Goal: Task Accomplishment & Management: Use online tool/utility

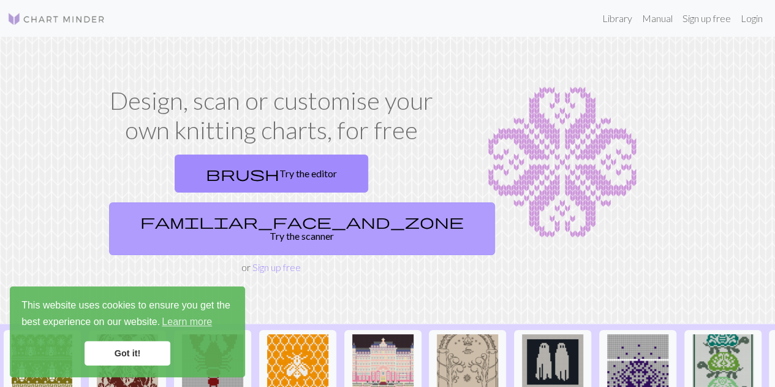
click at [328, 202] on link "familiar_face_and_zone Try the scanner" at bounding box center [302, 228] width 386 height 53
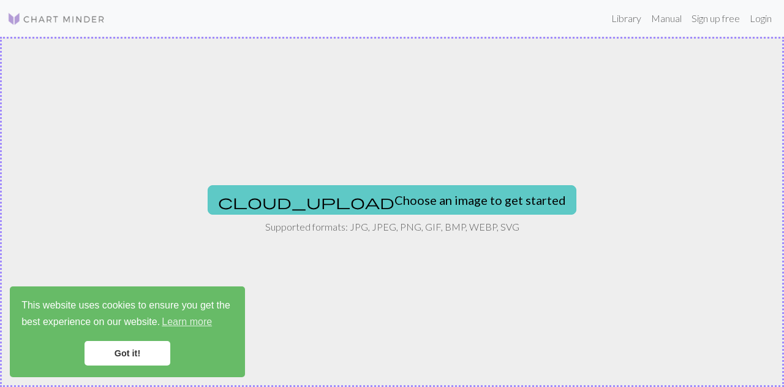
click at [348, 196] on button "cloud_upload Choose an image to get started" at bounding box center [392, 199] width 369 height 29
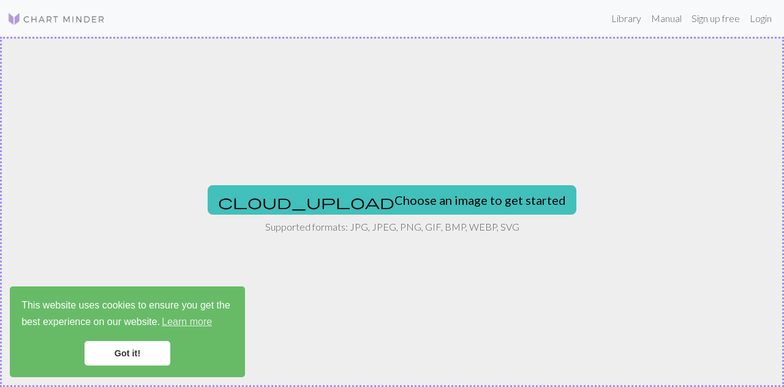
click at [116, 353] on link "Got it!" at bounding box center [128, 353] width 86 height 25
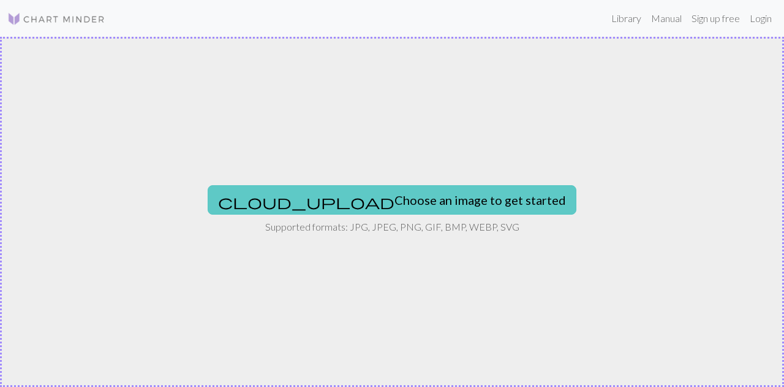
click at [418, 202] on button "cloud_upload Choose an image to get started" at bounding box center [392, 199] width 369 height 29
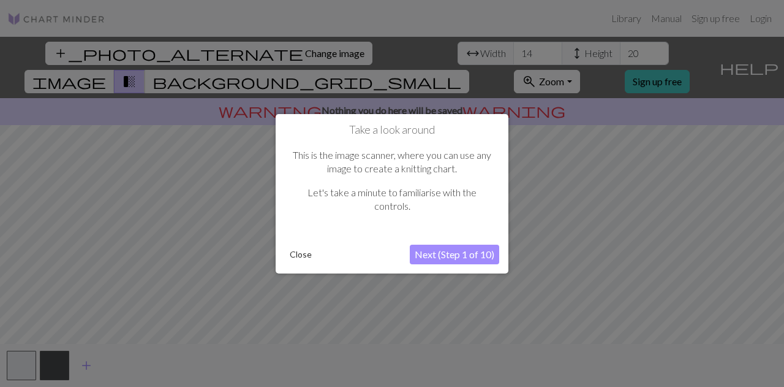
click at [428, 249] on button "Next (Step 1 of 10)" at bounding box center [454, 254] width 89 height 20
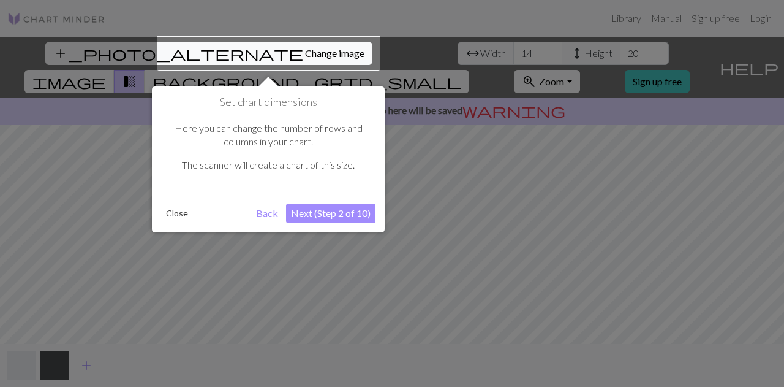
click at [357, 205] on button "Next (Step 2 of 10)" at bounding box center [330, 213] width 89 height 20
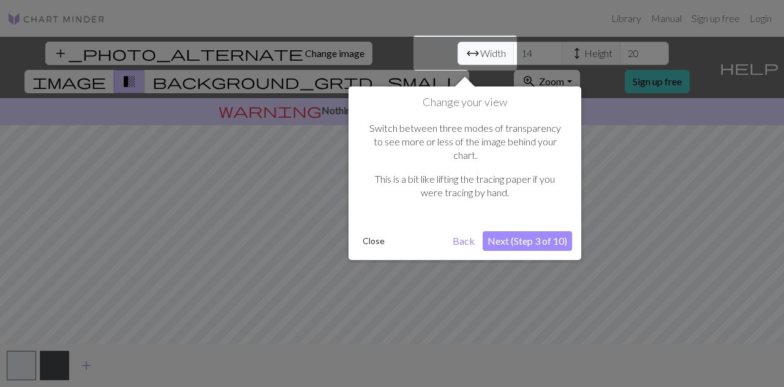
click at [523, 231] on button "Next (Step 3 of 10)" at bounding box center [527, 241] width 89 height 20
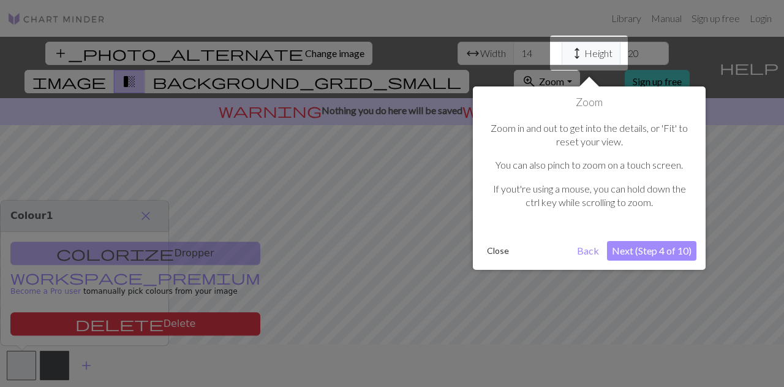
click at [667, 242] on button "Next (Step 4 of 10)" at bounding box center [651, 251] width 89 height 20
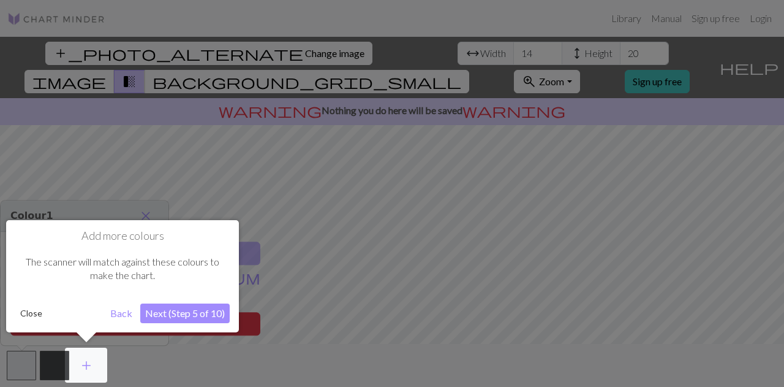
click at [210, 319] on button "Next (Step 5 of 10)" at bounding box center [184, 313] width 89 height 20
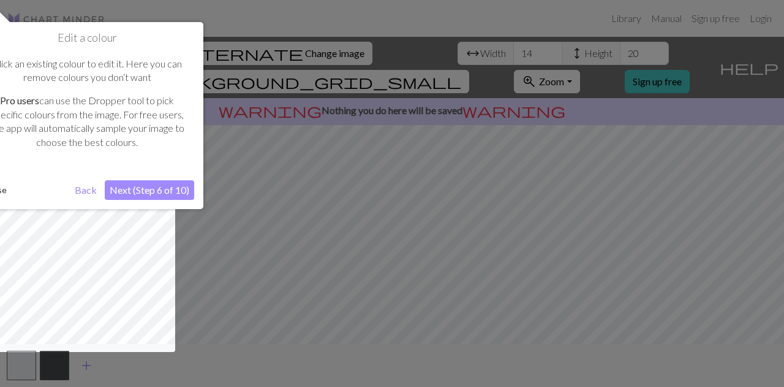
click at [157, 184] on button "Next (Step 6 of 10)" at bounding box center [149, 190] width 89 height 20
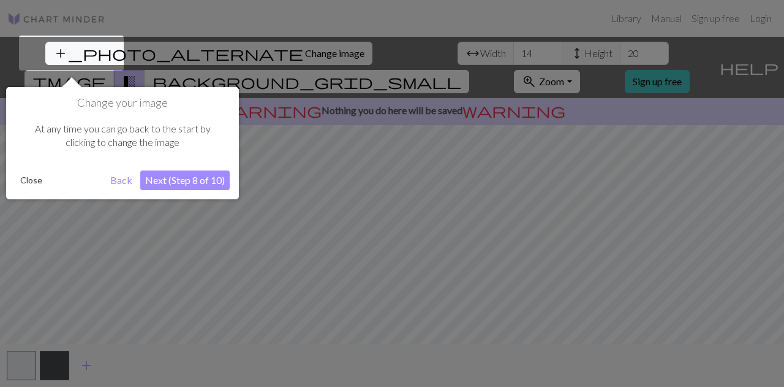
click at [168, 178] on button "Next (Step 8 of 10)" at bounding box center [184, 180] width 89 height 20
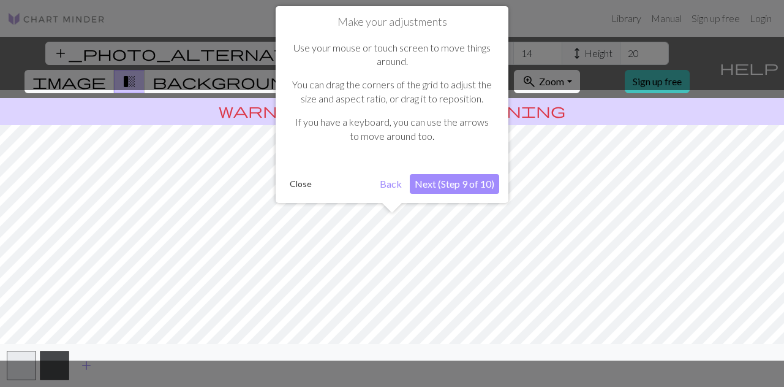
click at [480, 184] on button "Next (Step 9 of 10)" at bounding box center [454, 184] width 89 height 20
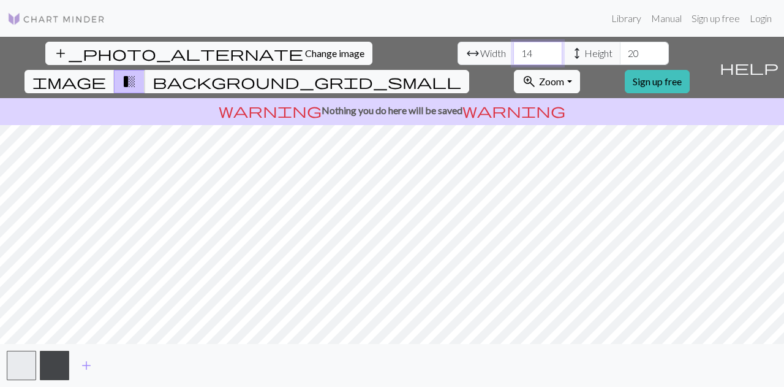
click at [513, 55] on input "14" at bounding box center [537, 53] width 49 height 23
type input "1"
type input "45"
click at [620, 48] on input "20" at bounding box center [644, 53] width 49 height 23
type input "2"
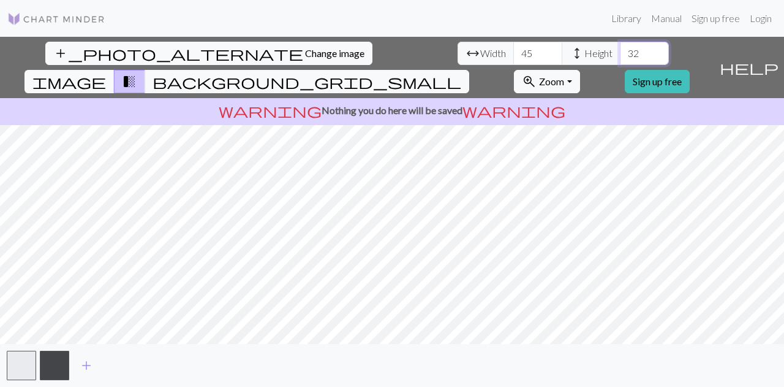
type input "32"
click at [106, 73] on span "image" at bounding box center [69, 81] width 74 height 17
click at [461, 73] on span "background_grid_small" at bounding box center [307, 81] width 309 height 17
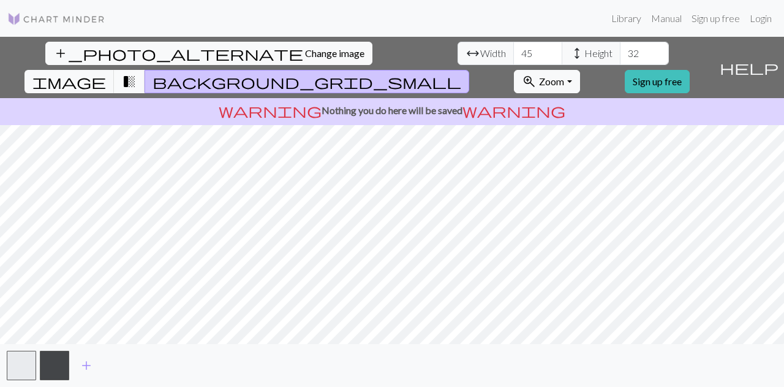
click at [137, 73] on span "transition_fade" at bounding box center [129, 81] width 15 height 17
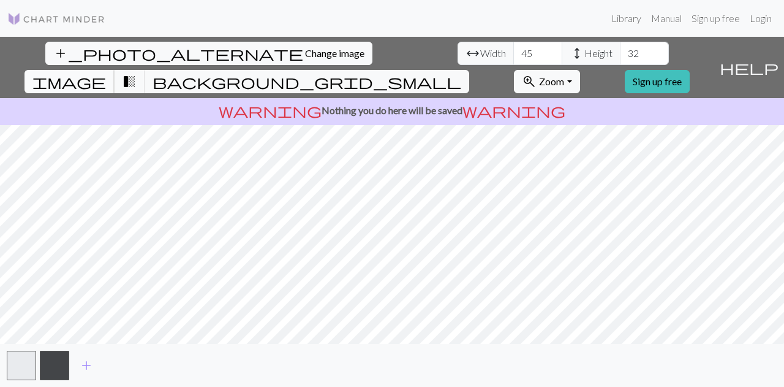
click at [115, 70] on button "image" at bounding box center [70, 81] width 90 height 23
click at [145, 70] on button "transition_fade" at bounding box center [129, 81] width 31 height 23
click at [106, 73] on span "image" at bounding box center [69, 81] width 74 height 17
click at [724, 15] on link "Sign up free" at bounding box center [716, 18] width 58 height 25
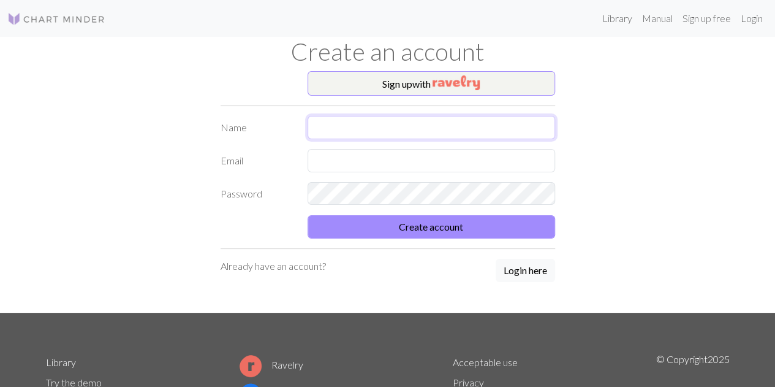
click at [456, 134] on input "text" at bounding box center [432, 127] width 248 height 23
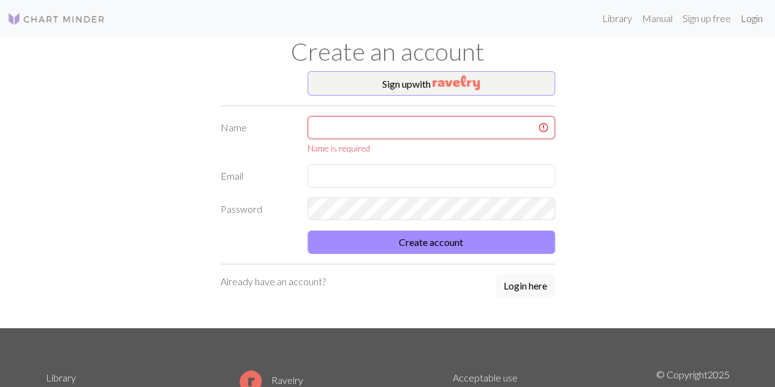
click at [753, 20] on link "Login" at bounding box center [752, 18] width 32 height 25
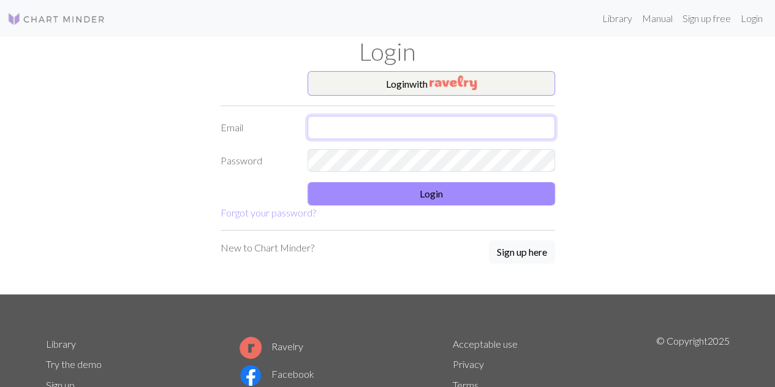
click at [361, 123] on input "text" at bounding box center [432, 127] width 248 height 23
click at [615, 193] on div "Login with Email Password Login Forgot your password? New to Chart Minder? Sign…" at bounding box center [388, 182] width 699 height 223
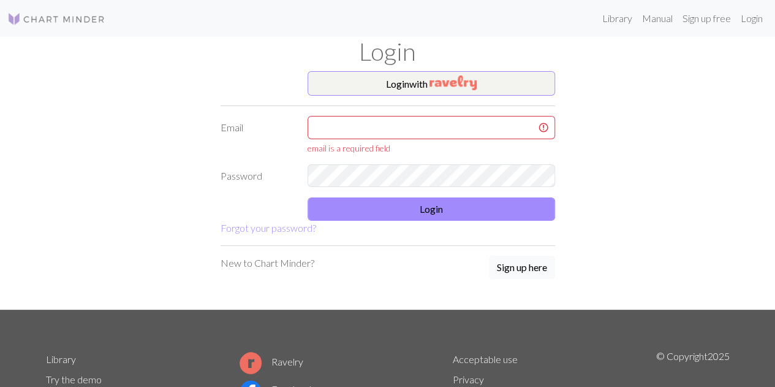
click at [531, 256] on button "Sign up here" at bounding box center [522, 267] width 66 height 23
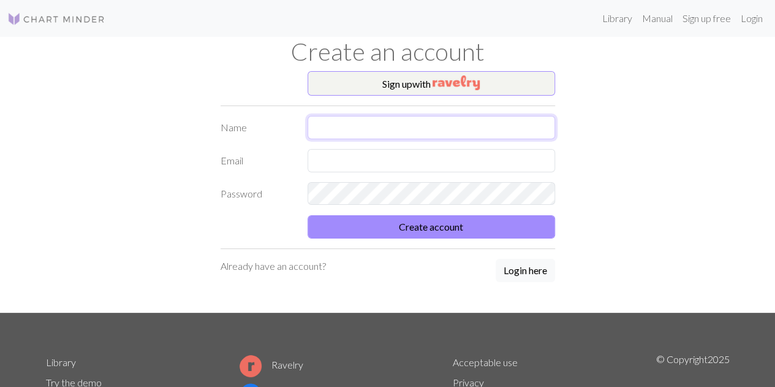
click at [362, 128] on input "text" at bounding box center [432, 127] width 248 height 23
type input "[PERSON_NAME]"
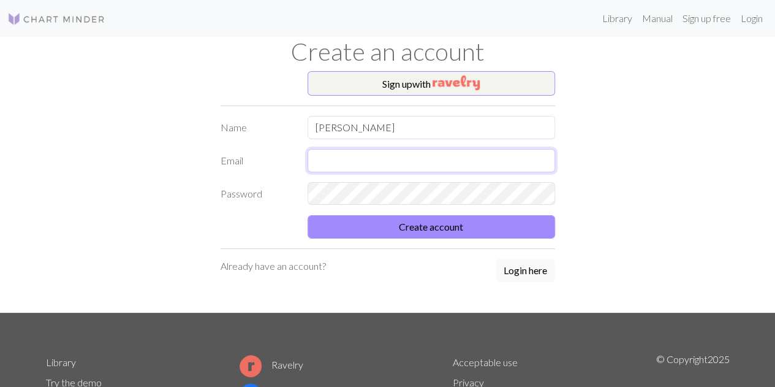
click at [327, 155] on input "text" at bounding box center [432, 160] width 248 height 23
type input "genevieveclairen@gmail.com"
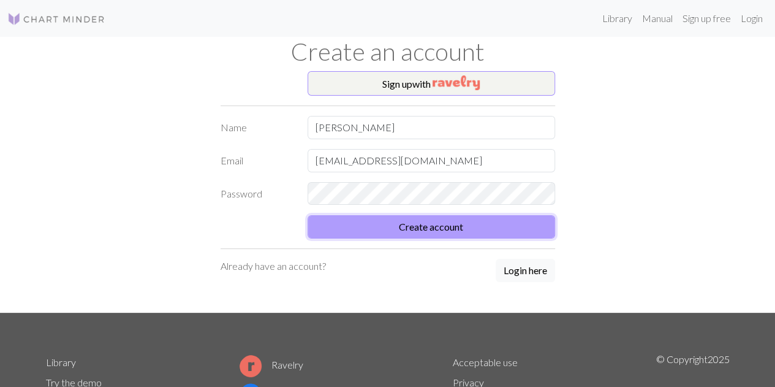
click at [436, 215] on button "Create account" at bounding box center [432, 226] width 248 height 23
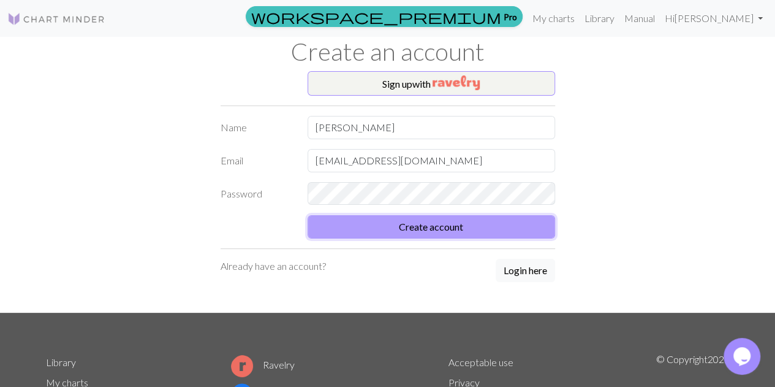
click at [431, 224] on button "Create account" at bounding box center [432, 226] width 248 height 23
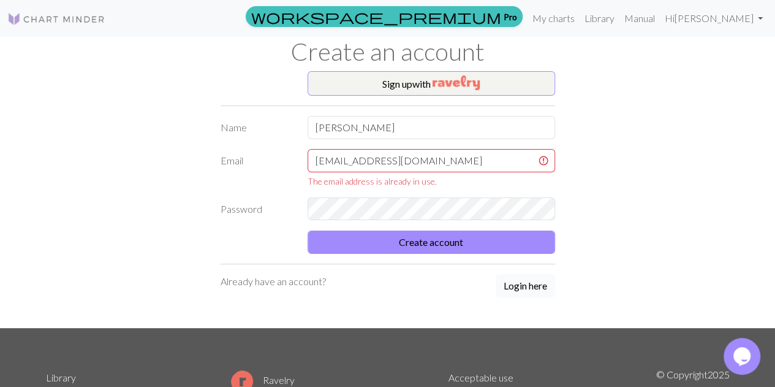
click at [522, 285] on button "Login here" at bounding box center [525, 285] width 59 height 23
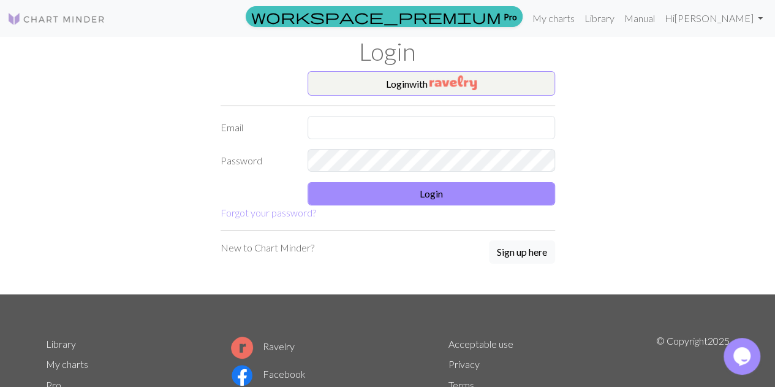
click at [390, 143] on form "Login with Email Password Login Forgot your password?" at bounding box center [388, 145] width 335 height 149
click at [390, 134] on input "text" at bounding box center [432, 127] width 248 height 23
click at [277, 225] on div "Login with Email Password Login Forgot your password? New to Chart Minder? Sign…" at bounding box center [387, 182] width 349 height 223
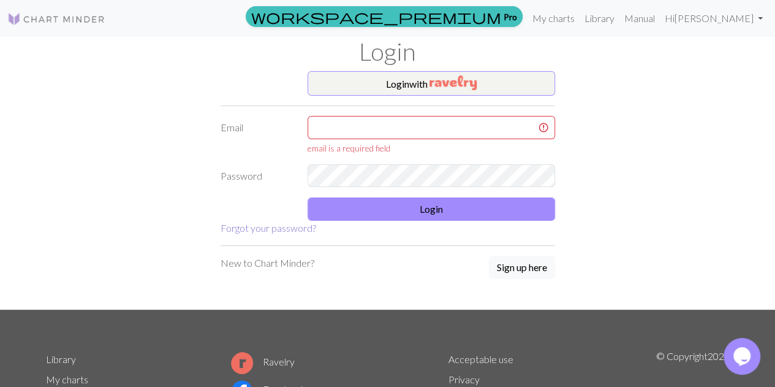
click at [275, 224] on link "Forgot your password?" at bounding box center [269, 228] width 96 height 12
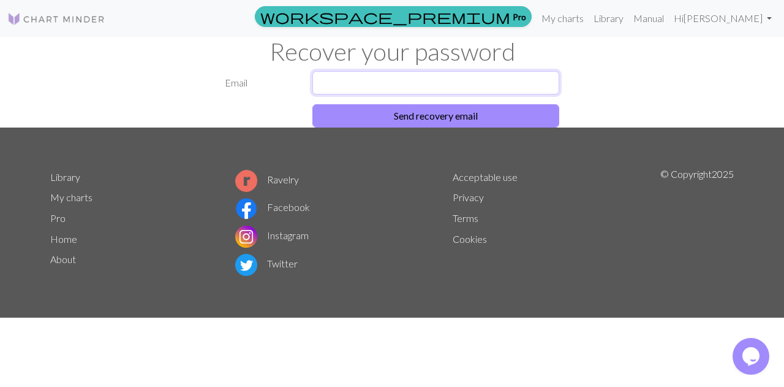
click at [333, 80] on input "text" at bounding box center [436, 82] width 248 height 23
type input "genevieveclairen@gmail.com"
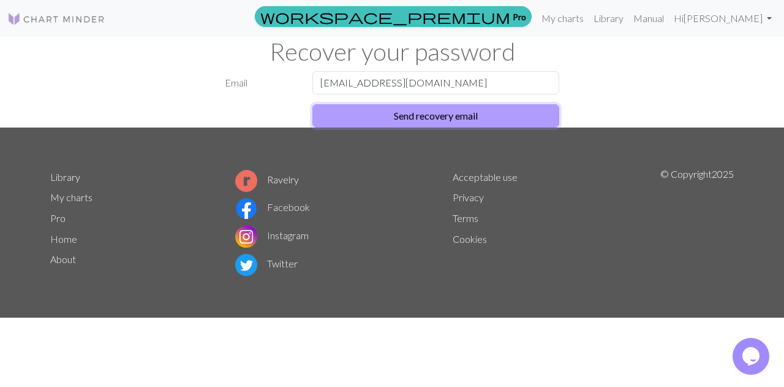
click at [472, 108] on button "Send recovery email" at bounding box center [436, 115] width 248 height 23
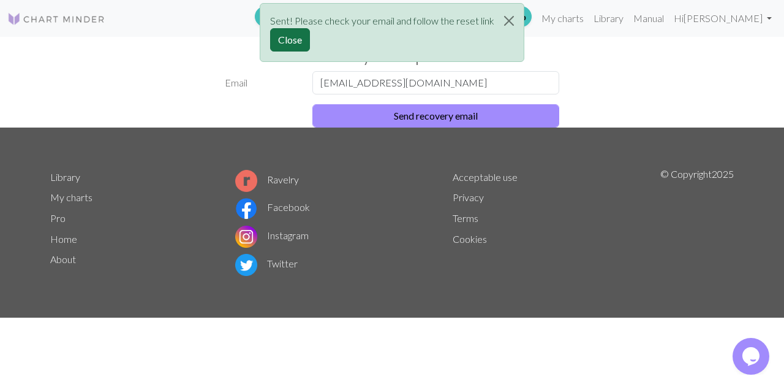
click at [292, 45] on button "Close" at bounding box center [290, 39] width 40 height 23
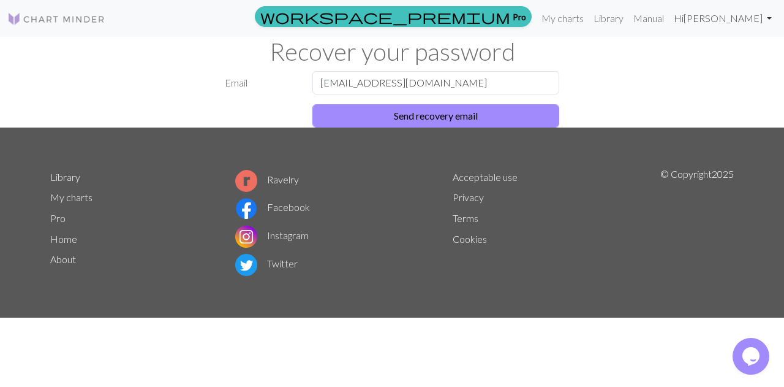
click at [732, 15] on link "Hi Genevieve" at bounding box center [723, 18] width 108 height 25
click at [97, 24] on img at bounding box center [56, 19] width 98 height 15
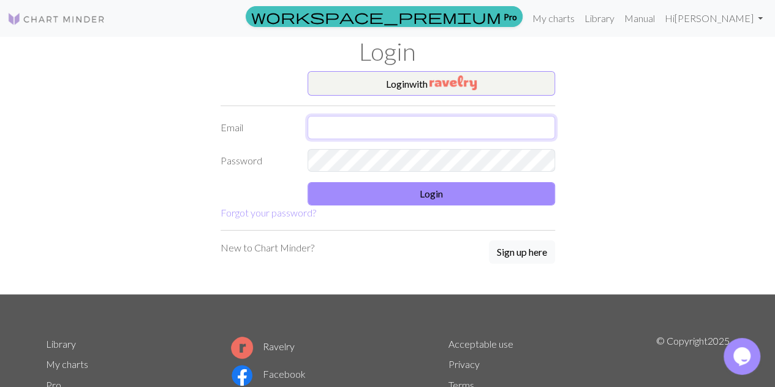
click at [367, 129] on input "text" at bounding box center [432, 127] width 248 height 23
type input "genevieveclairen@gmail.com"
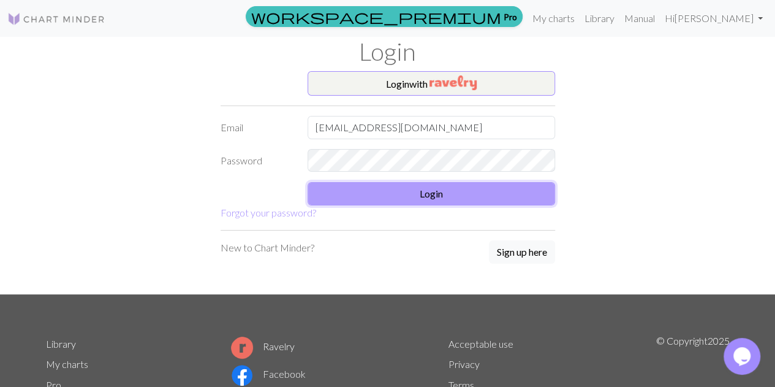
click at [381, 191] on button "Login" at bounding box center [432, 193] width 248 height 23
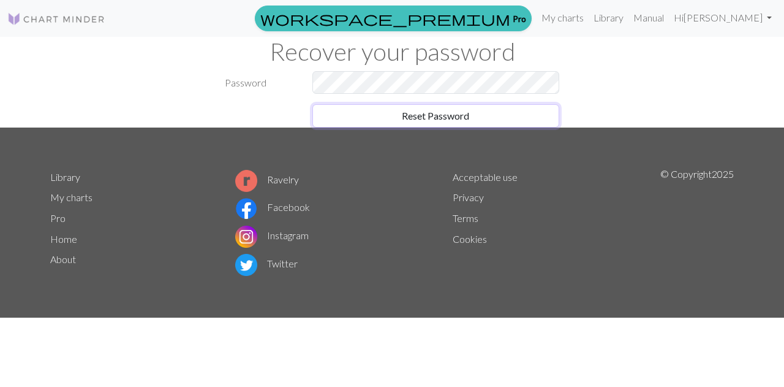
click at [414, 118] on button "Reset Password" at bounding box center [436, 115] width 248 height 23
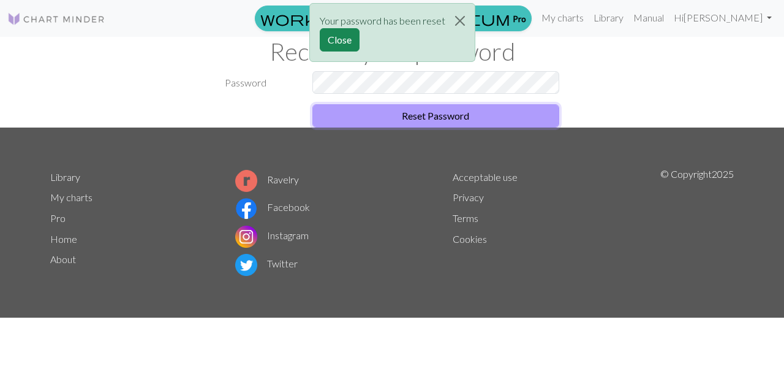
click at [440, 118] on button "Reset Password" at bounding box center [436, 115] width 248 height 23
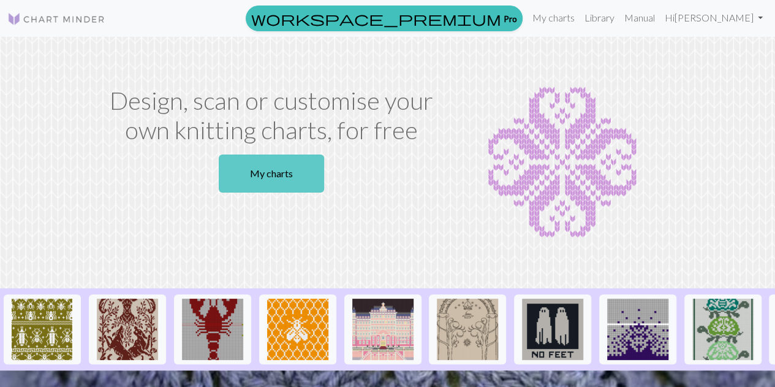
click at [276, 182] on link "My charts" at bounding box center [271, 173] width 105 height 38
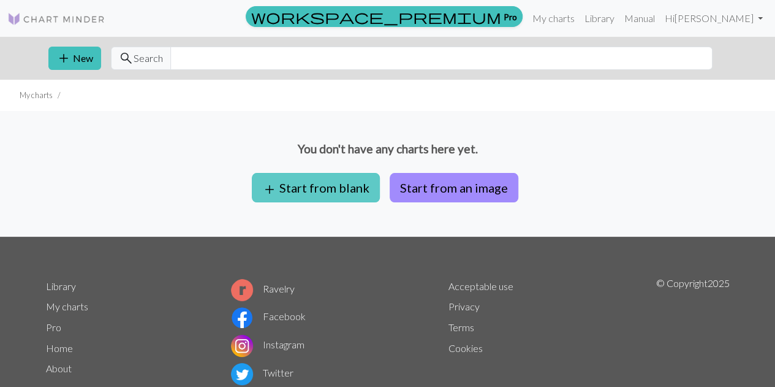
click at [319, 194] on button "add Start from blank" at bounding box center [316, 187] width 128 height 29
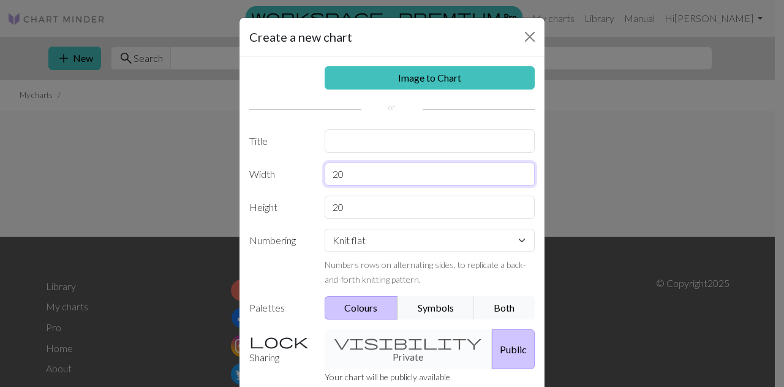
drag, startPoint x: 353, startPoint y: 173, endPoint x: 326, endPoint y: 173, distance: 27.0
click at [326, 173] on input "20" at bounding box center [430, 173] width 211 height 23
type input "45"
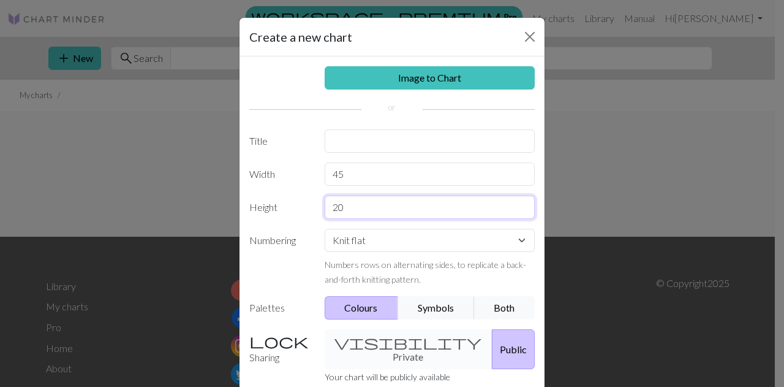
drag, startPoint x: 355, startPoint y: 205, endPoint x: 309, endPoint y: 207, distance: 46.6
click at [309, 207] on div "Height 20" at bounding box center [392, 206] width 300 height 23
type input "32"
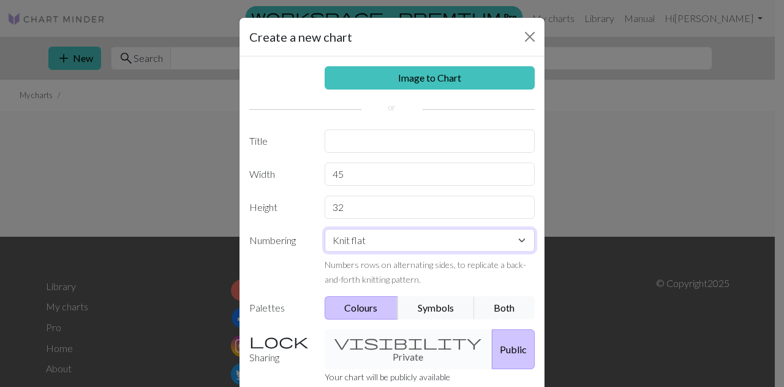
click at [377, 244] on select "Knit flat Knit in the round Lace knitting Cross stitch" at bounding box center [430, 240] width 211 height 23
click at [297, 250] on label "Numbering" at bounding box center [279, 258] width 75 height 58
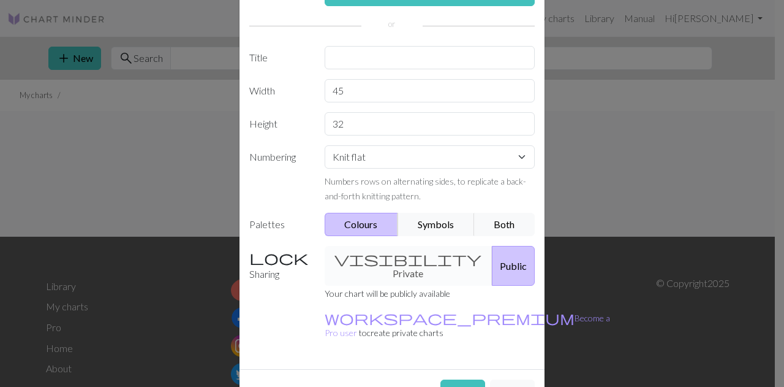
scroll to position [94, 0]
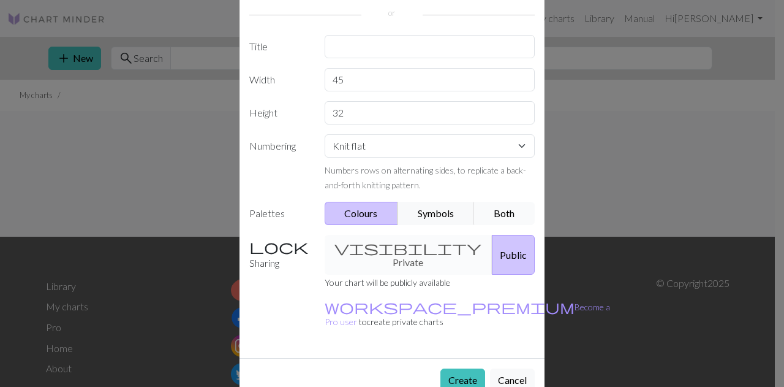
click at [478, 206] on button "Both" at bounding box center [504, 213] width 61 height 23
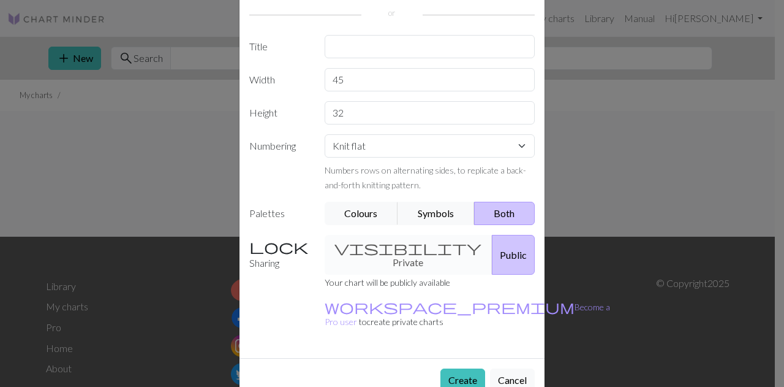
click at [407, 246] on div "visibility Private Public" at bounding box center [429, 255] width 225 height 40
click at [453, 368] on button "Create" at bounding box center [463, 379] width 45 height 23
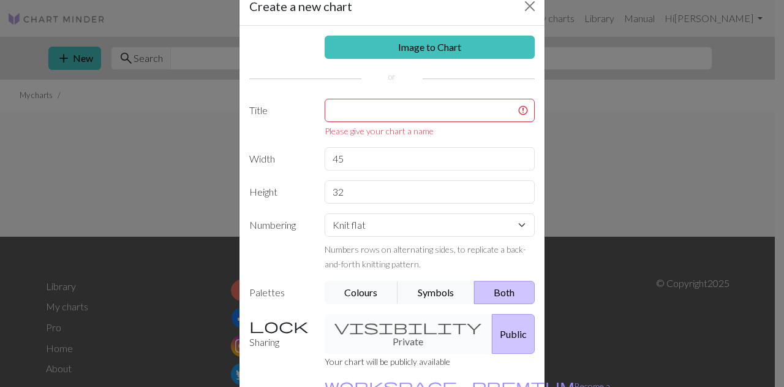
scroll to position [23, 0]
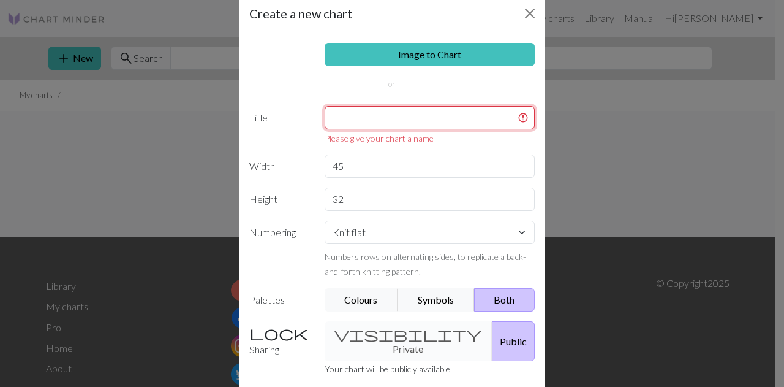
click at [388, 118] on input "text" at bounding box center [430, 117] width 211 height 23
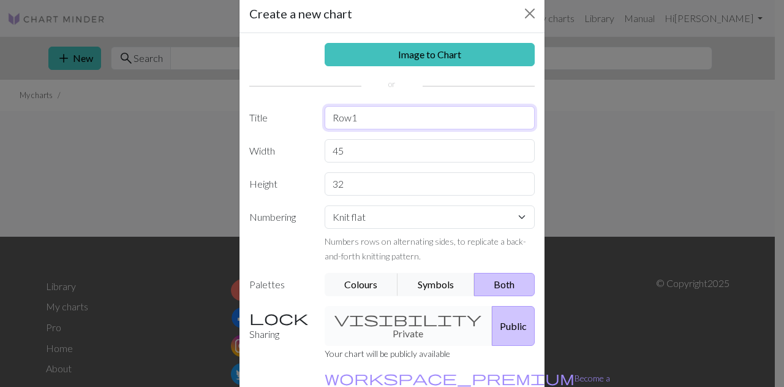
type input "Row1"
drag, startPoint x: 358, startPoint y: 153, endPoint x: 308, endPoint y: 152, distance: 50.3
click at [308, 152] on div "Width 45" at bounding box center [392, 150] width 300 height 23
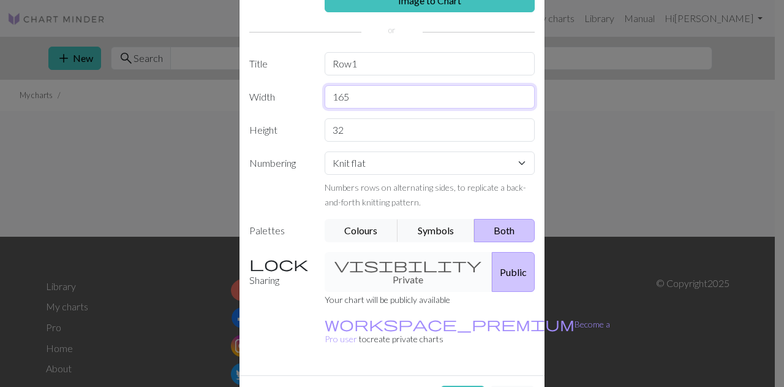
scroll to position [81, 0]
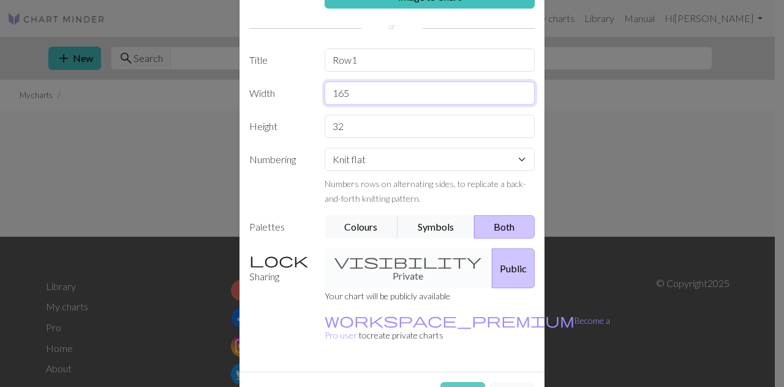
type input "165"
click at [461, 382] on button "Create" at bounding box center [463, 393] width 45 height 23
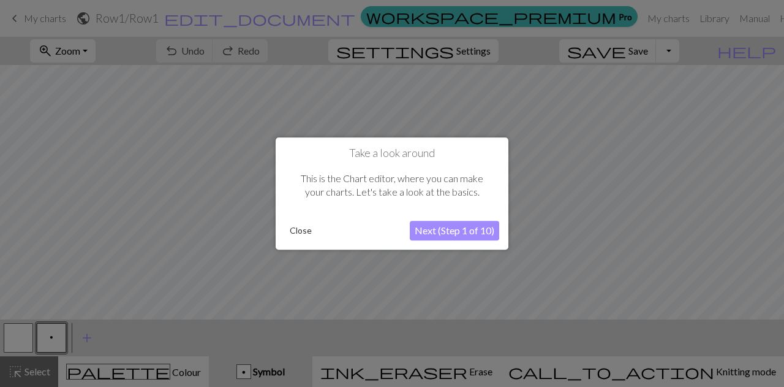
click at [295, 227] on button "Close" at bounding box center [301, 230] width 32 height 18
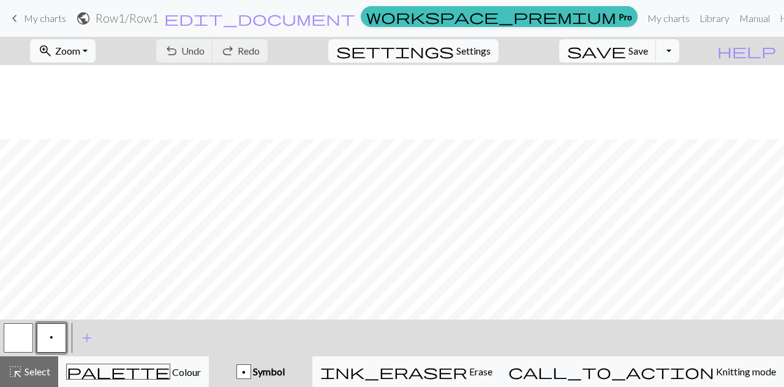
scroll to position [202, 0]
click at [285, 368] on span "Symbol" at bounding box center [268, 371] width 34 height 12
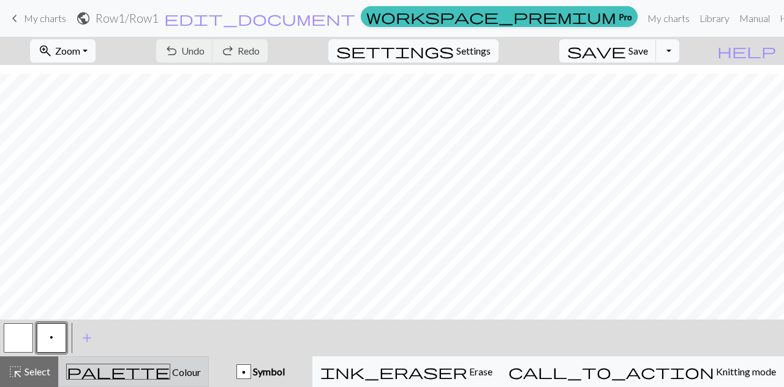
click at [193, 373] on div "palette Colour Colour" at bounding box center [133, 371] width 135 height 16
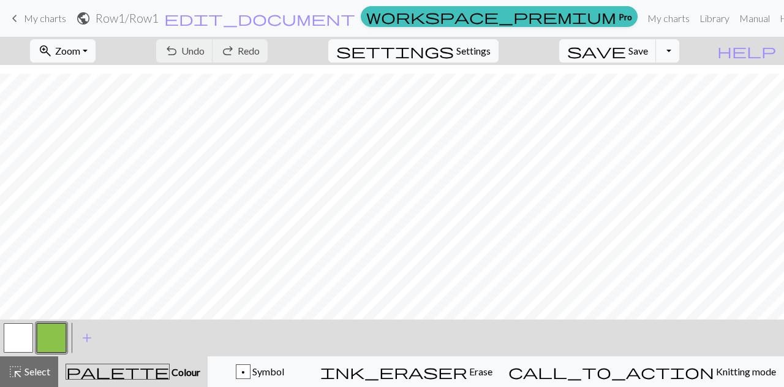
click at [48, 346] on button "button" at bounding box center [51, 337] width 29 height 29
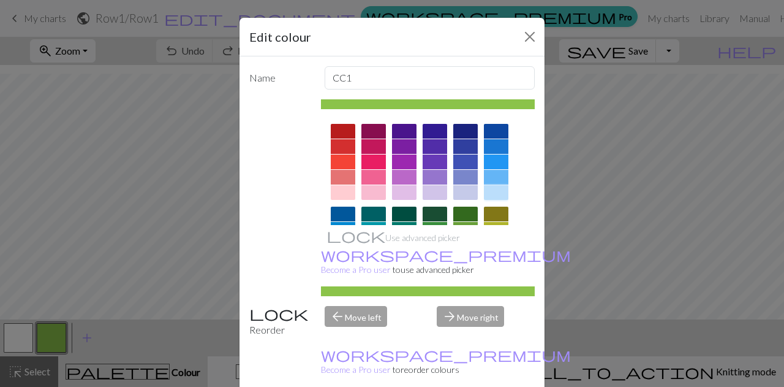
click at [494, 190] on div at bounding box center [496, 192] width 25 height 15
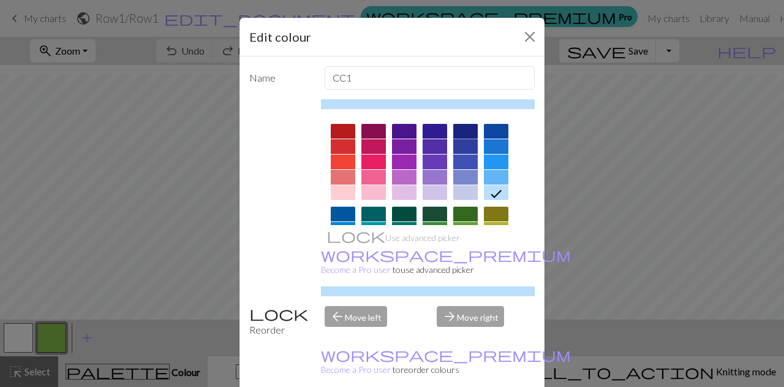
click at [461, 130] on div at bounding box center [465, 131] width 25 height 15
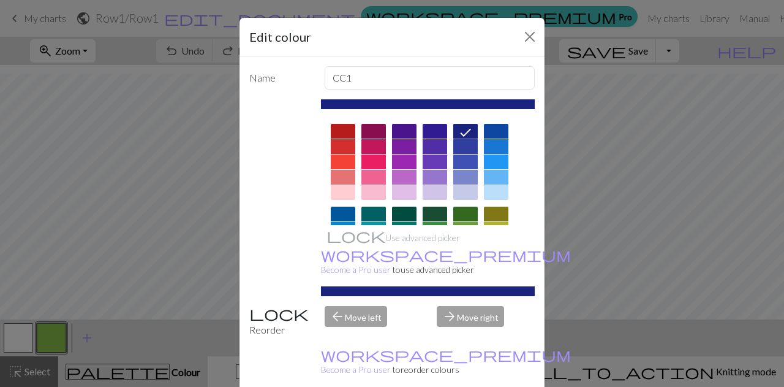
click at [493, 182] on div at bounding box center [496, 177] width 25 height 15
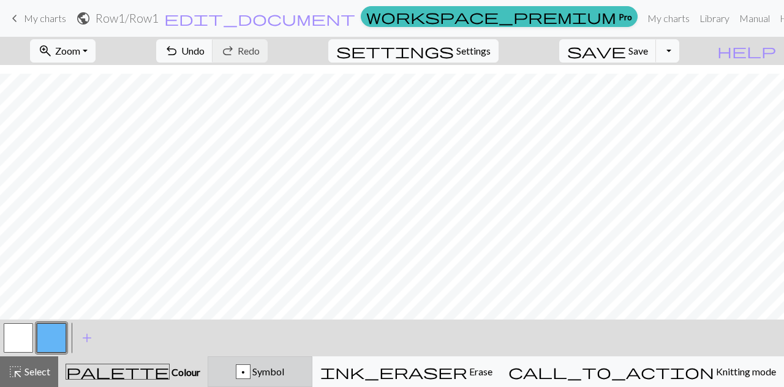
click at [312, 363] on button "p Symbol" at bounding box center [260, 371] width 105 height 31
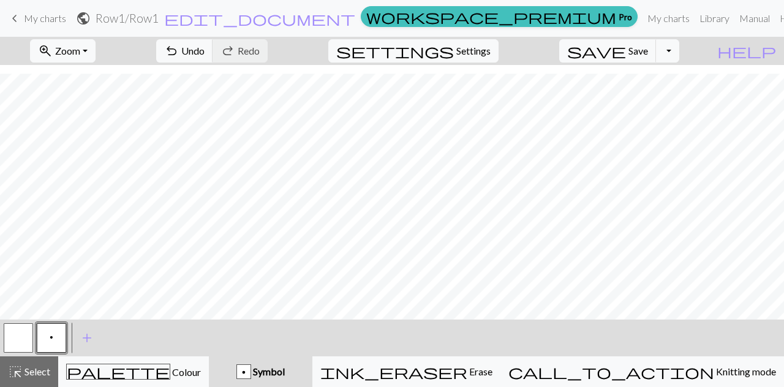
click at [53, 340] on span "p" at bounding box center [52, 337] width 4 height 10
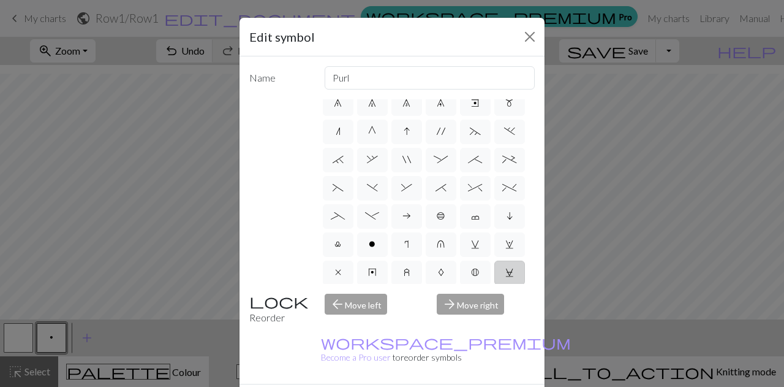
scroll to position [116, 0]
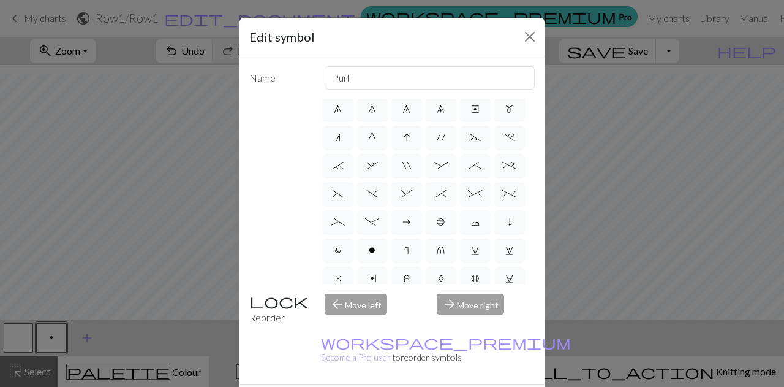
click at [468, 310] on div "arrow_forward Move right" at bounding box center [486, 309] width 113 height 31
click at [366, 297] on div "arrow_back Move left" at bounding box center [373, 309] width 113 height 31
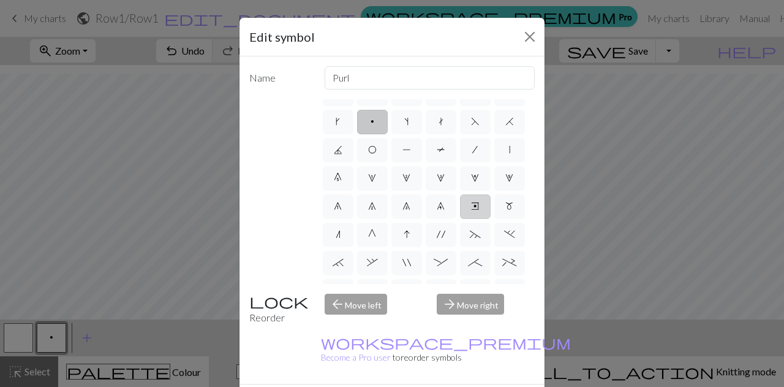
scroll to position [7, 0]
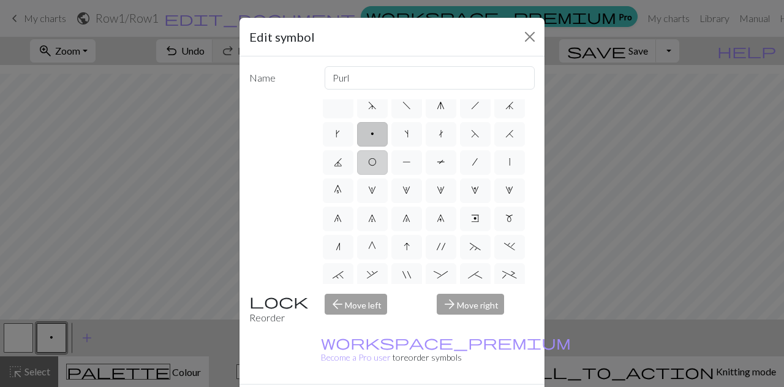
click at [377, 161] on span "O" at bounding box center [372, 162] width 9 height 10
click at [376, 162] on input "O" at bounding box center [372, 166] width 8 height 8
radio input "true"
type input "yo"
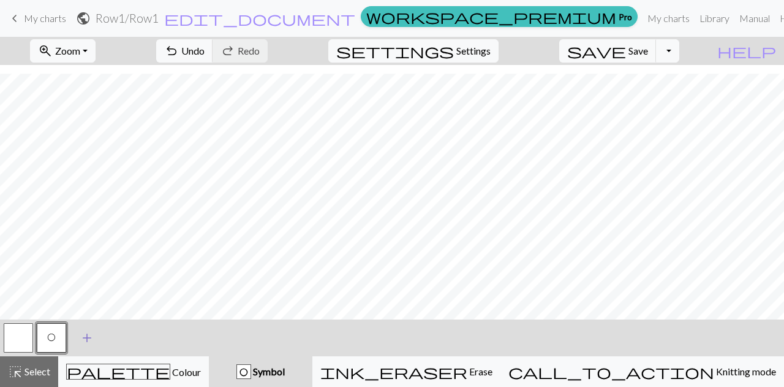
click at [77, 341] on button "add Add a symbol" at bounding box center [87, 337] width 31 height 31
click at [91, 349] on button "button" at bounding box center [84, 337] width 29 height 29
click at [92, 343] on button "button" at bounding box center [84, 337] width 29 height 29
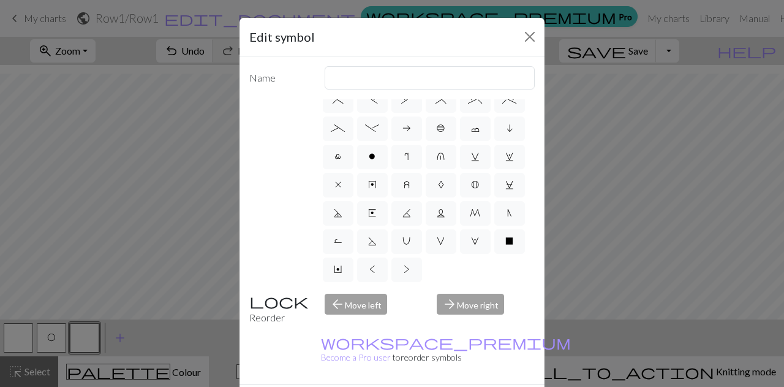
scroll to position [294, 0]
click at [178, 325] on div "Edit symbol Name d f g h j k p s t F H J O P T / | 0 1 2 3 4 5 6 7 8 9 e m n G …" at bounding box center [392, 193] width 784 height 387
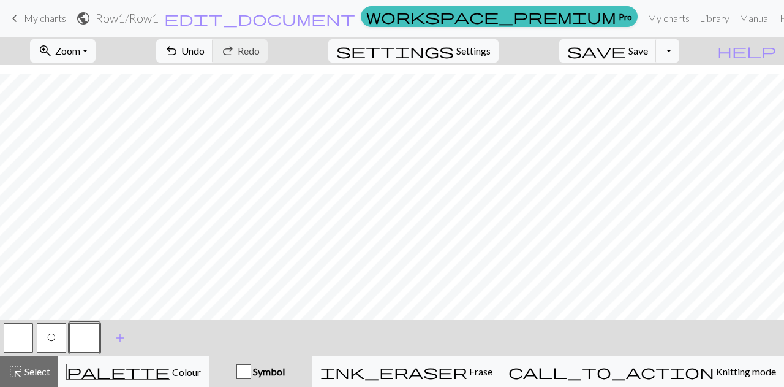
click at [59, 338] on button "O" at bounding box center [51, 337] width 29 height 29
click at [80, 343] on button "button" at bounding box center [84, 337] width 29 height 29
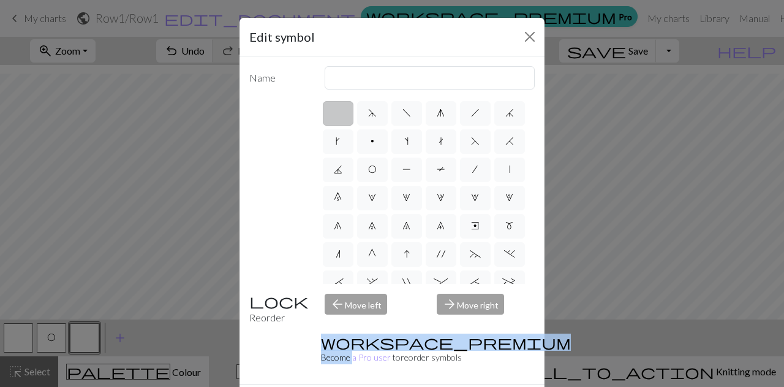
click at [80, 343] on div "Edit symbol Name d f g h j k p s t F H J O P T / | 0 1 2 3 4 5 6 7 8 9 e m n G …" at bounding box center [392, 193] width 784 height 387
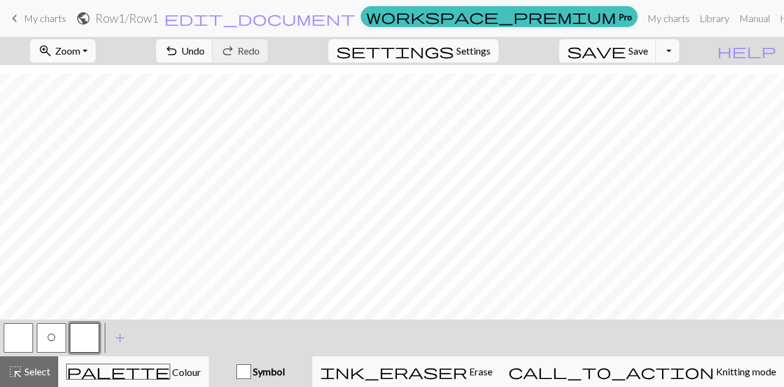
click at [80, 343] on button "button" at bounding box center [84, 337] width 29 height 29
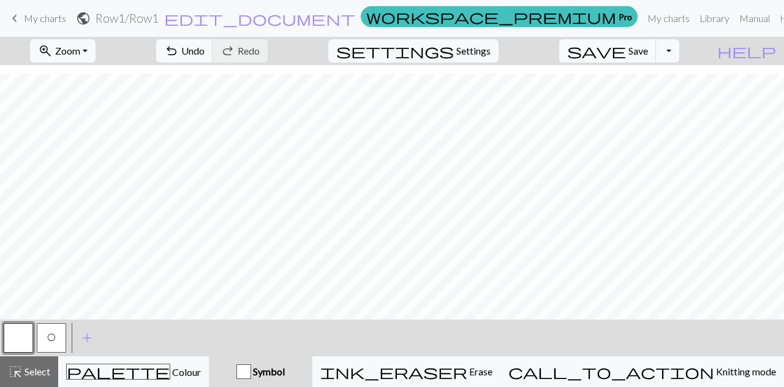
click at [56, 335] on button "O" at bounding box center [51, 337] width 29 height 29
click at [49, 341] on span "O" at bounding box center [51, 337] width 9 height 10
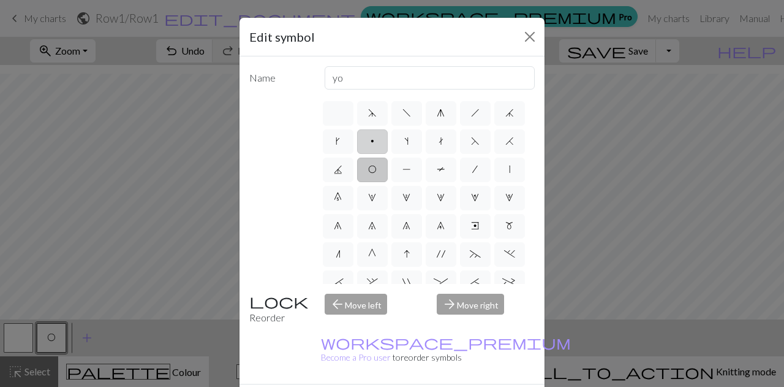
click at [388, 139] on label "p" at bounding box center [372, 141] width 31 height 25
click at [379, 139] on input "p" at bounding box center [375, 138] width 8 height 8
radio input "true"
type input "purl"
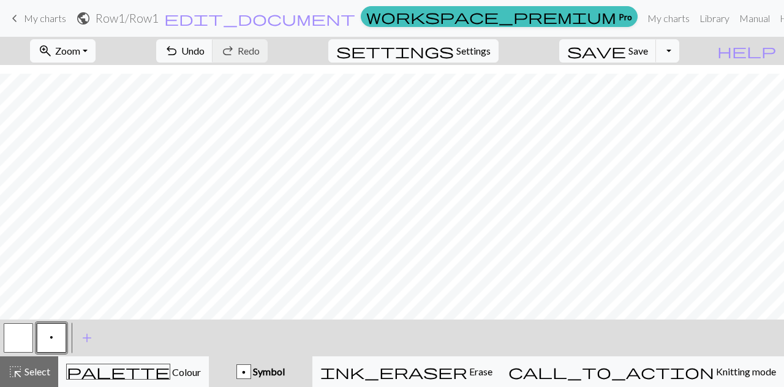
click at [96, 54] on button "zoom_in Zoom Zoom" at bounding box center [63, 50] width 66 height 23
click at [137, 48] on div "zoom_in Zoom Zoom Fit all Fit width Fit height 50% 100% 150% 200% undo Undo Und…" at bounding box center [355, 51] width 710 height 28
click at [680, 47] on button "Toggle Dropdown" at bounding box center [667, 50] width 23 height 23
click at [710, 48] on div "zoom_in Zoom Zoom Fit all Fit width Fit height 50% 100% 150% 200% undo Undo Und…" at bounding box center [355, 51] width 710 height 28
click at [475, 56] on span "Settings" at bounding box center [473, 51] width 34 height 15
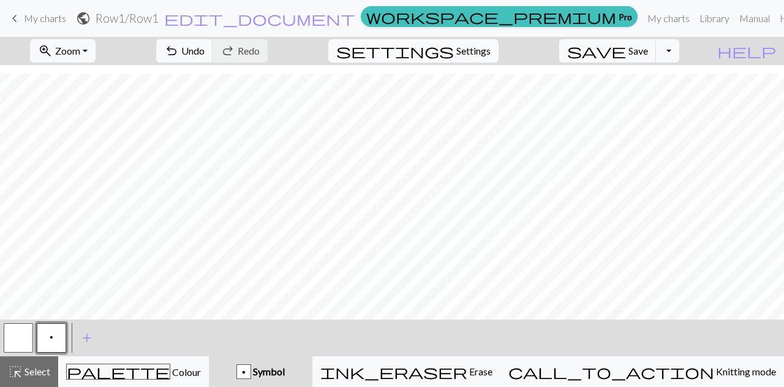
select select "aran"
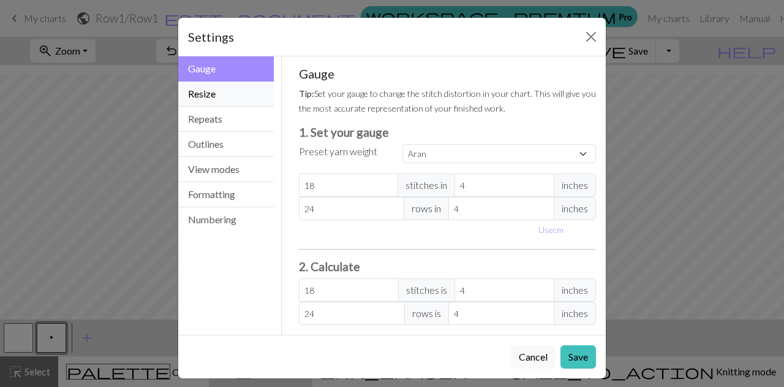
click at [230, 89] on button "Resize" at bounding box center [226, 93] width 96 height 25
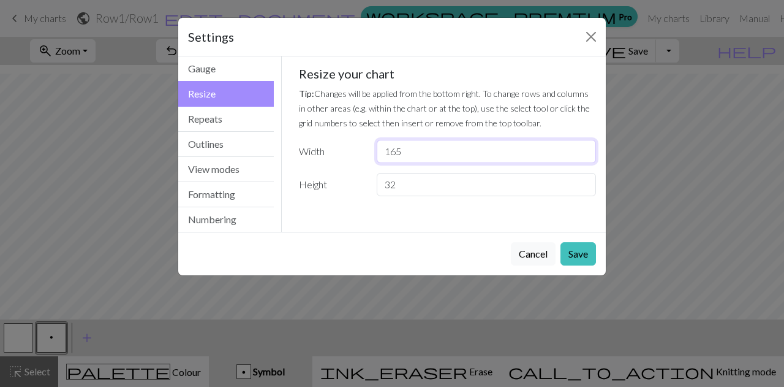
click at [428, 154] on input "165" at bounding box center [486, 151] width 219 height 23
type input "160"
click at [581, 249] on button "Save" at bounding box center [579, 253] width 36 height 23
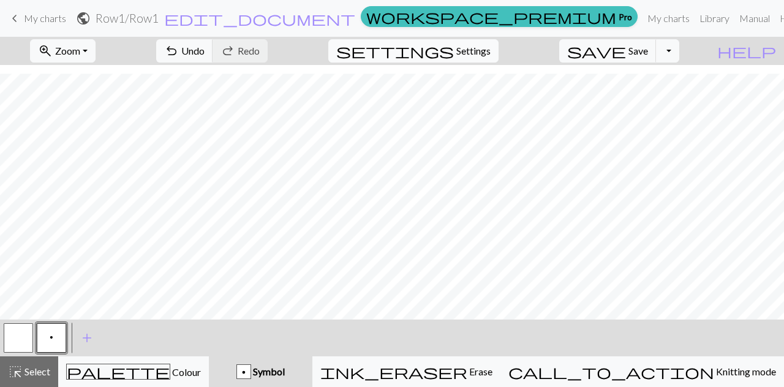
click at [491, 48] on span "Settings" at bounding box center [473, 51] width 34 height 15
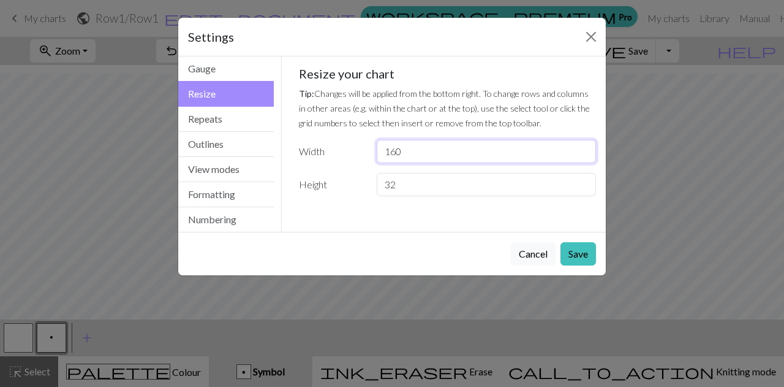
click at [414, 151] on input "160" at bounding box center [486, 151] width 219 height 23
type input "161"
click at [580, 252] on button "Save" at bounding box center [579, 253] width 36 height 23
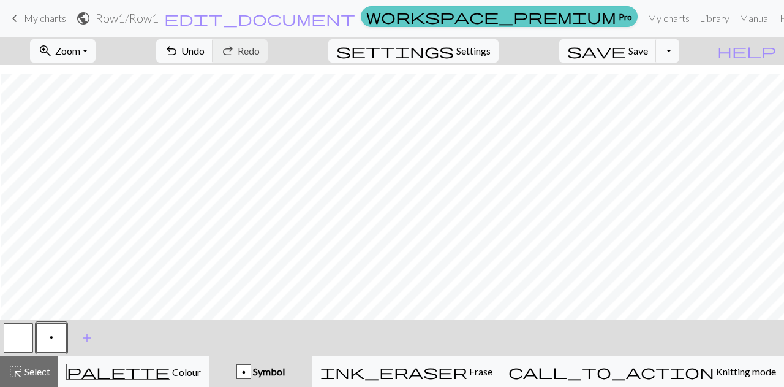
scroll to position [202, 466]
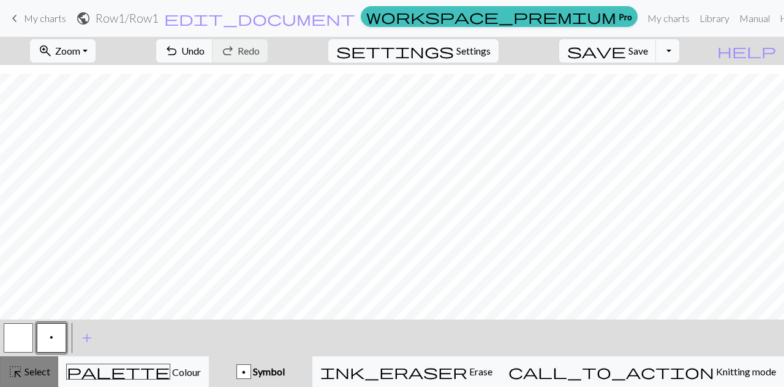
click at [20, 356] on button "highlight_alt Select Select" at bounding box center [29, 371] width 58 height 31
click at [15, 328] on button "button" at bounding box center [18, 337] width 29 height 29
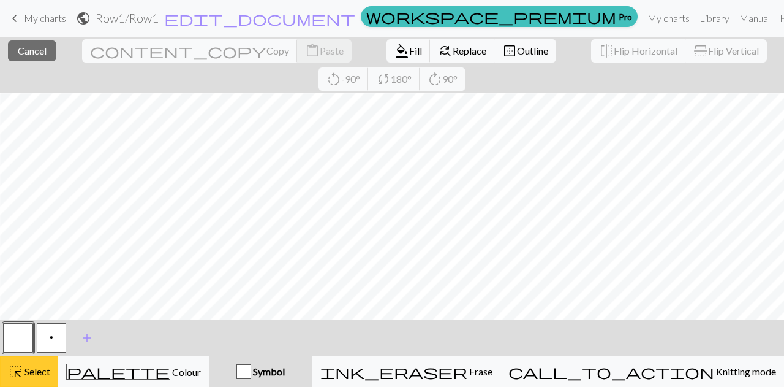
click at [32, 356] on button "highlight_alt Select Select" at bounding box center [29, 371] width 58 height 31
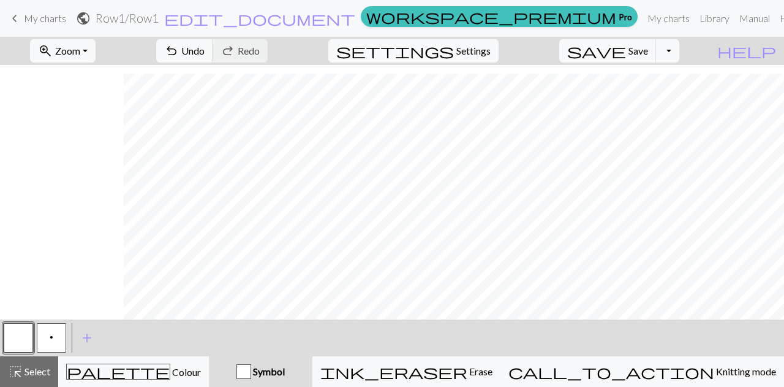
scroll to position [202, 1919]
click at [80, 48] on span "Zoom" at bounding box center [67, 51] width 25 height 12
click at [157, 43] on div "zoom_in Zoom Zoom Fit all Fit width Fit height 50% 100% 150% 200% undo Undo Und…" at bounding box center [355, 51] width 710 height 28
click at [50, 343] on button "p" at bounding box center [51, 337] width 29 height 29
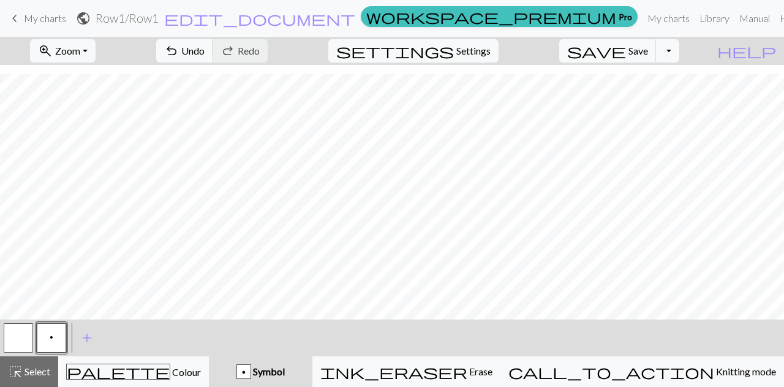
click at [20, 343] on button "button" at bounding box center [18, 337] width 29 height 29
click at [52, 338] on span "p" at bounding box center [52, 337] width 4 height 10
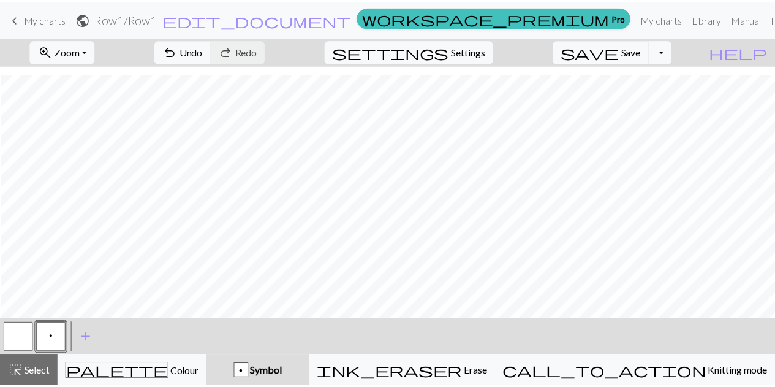
scroll to position [202, 1243]
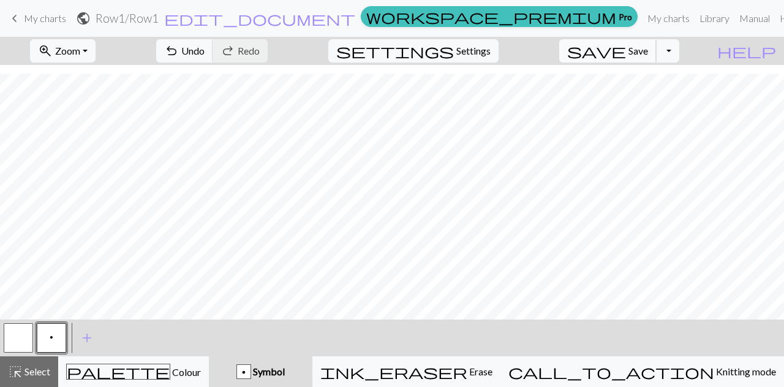
click at [648, 56] on span "Save" at bounding box center [639, 51] width 20 height 12
click at [680, 50] on button "Toggle Dropdown" at bounding box center [667, 50] width 23 height 23
click at [28, 24] on span "My charts" at bounding box center [45, 18] width 42 height 12
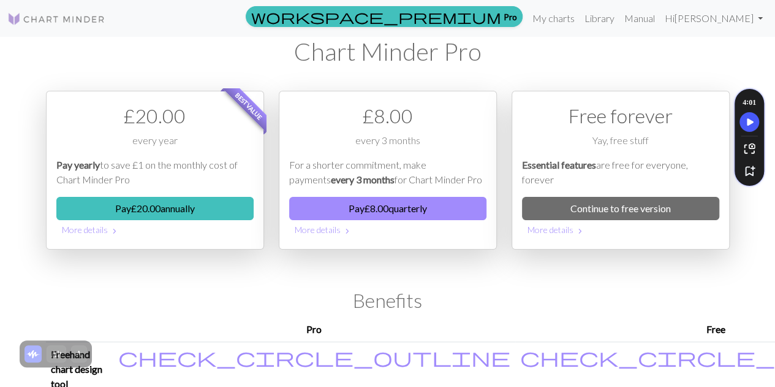
click at [64, 9] on link at bounding box center [56, 18] width 98 height 22
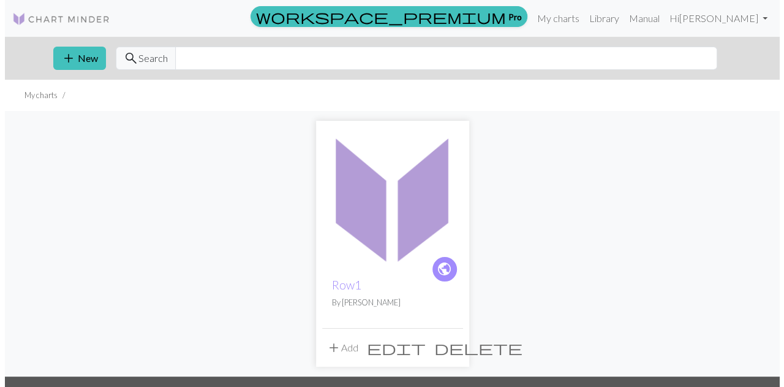
scroll to position [7, 0]
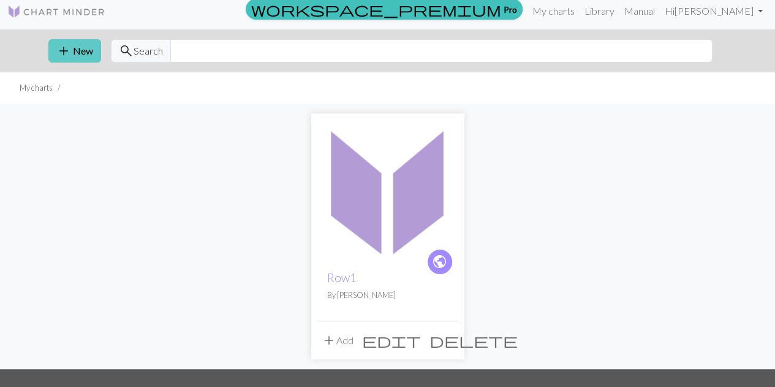
click at [89, 53] on button "add New" at bounding box center [74, 50] width 53 height 23
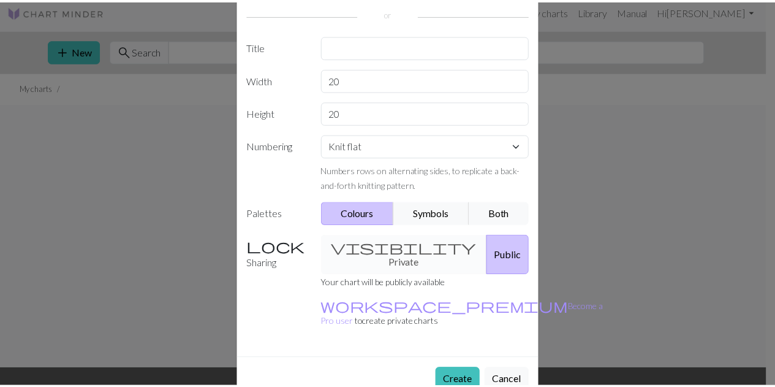
scroll to position [0, 0]
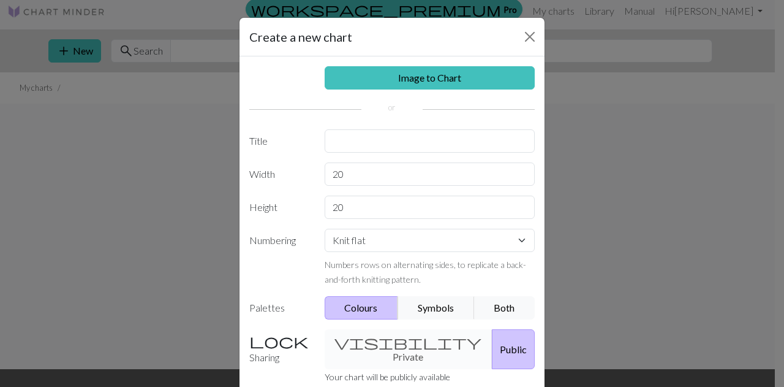
click at [134, 160] on div "Create a new chart Image to Chart Title Width 20 Height 20 Numbering Knit flat …" at bounding box center [392, 193] width 784 height 387
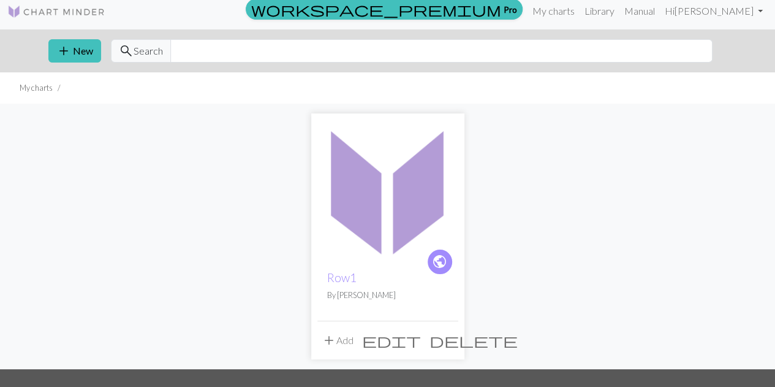
click at [56, 18] on img at bounding box center [56, 11] width 98 height 15
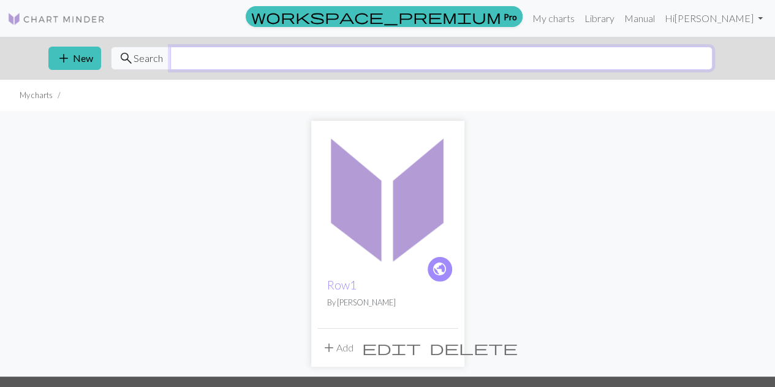
click at [200, 58] on input "text" at bounding box center [441, 58] width 542 height 23
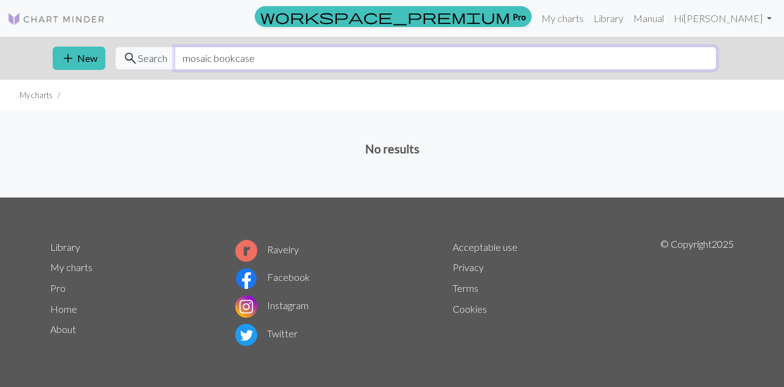
click at [209, 56] on input "mosaic bookcase" at bounding box center [446, 58] width 542 height 23
click at [231, 70] on div "add New search Search bookcase" at bounding box center [392, 58] width 699 height 43
click at [231, 53] on input "bookcase" at bounding box center [446, 58] width 542 height 23
type input "b"
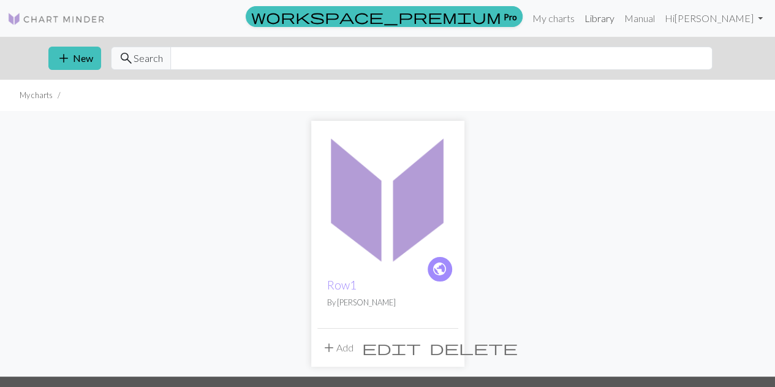
click at [619, 20] on link "Library" at bounding box center [600, 18] width 40 height 25
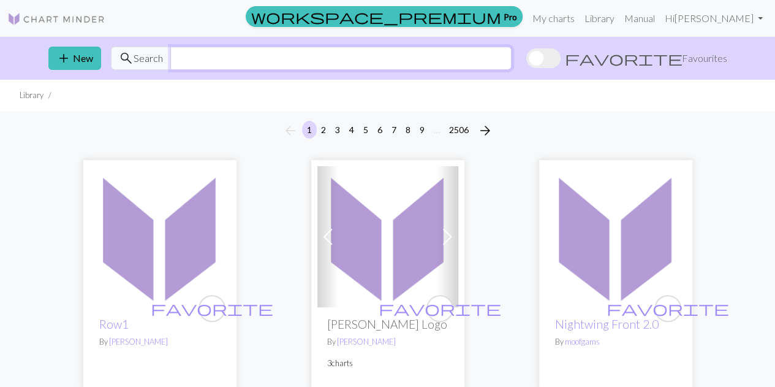
click at [249, 53] on input "text" at bounding box center [340, 58] width 341 height 23
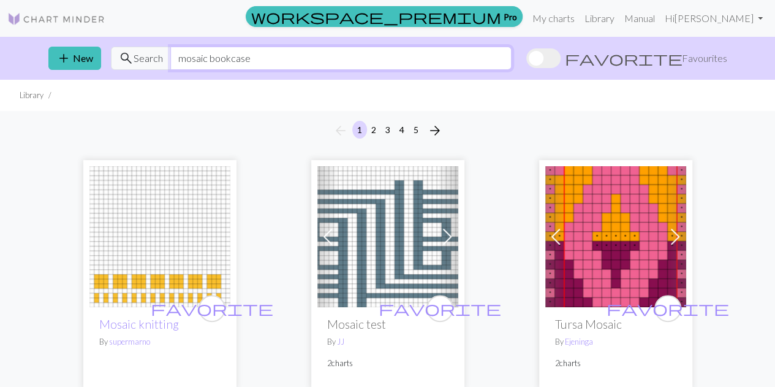
click at [249, 52] on input "mosaic bookcase" at bounding box center [340, 58] width 341 height 23
drag, startPoint x: 252, startPoint y: 56, endPoint x: 142, endPoint y: 43, distance: 111.7
click at [142, 43] on div "add New search Search mosaic bookcase favorite Favourites" at bounding box center [388, 58] width 699 height 43
type input "bookcase blanket"
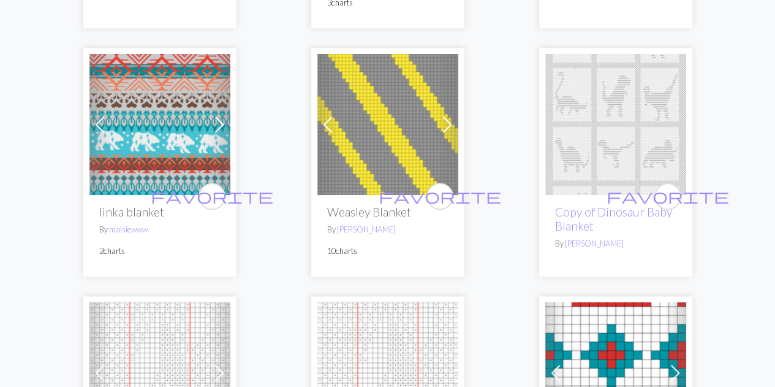
scroll to position [638, 0]
